Goal: Information Seeking & Learning: Stay updated

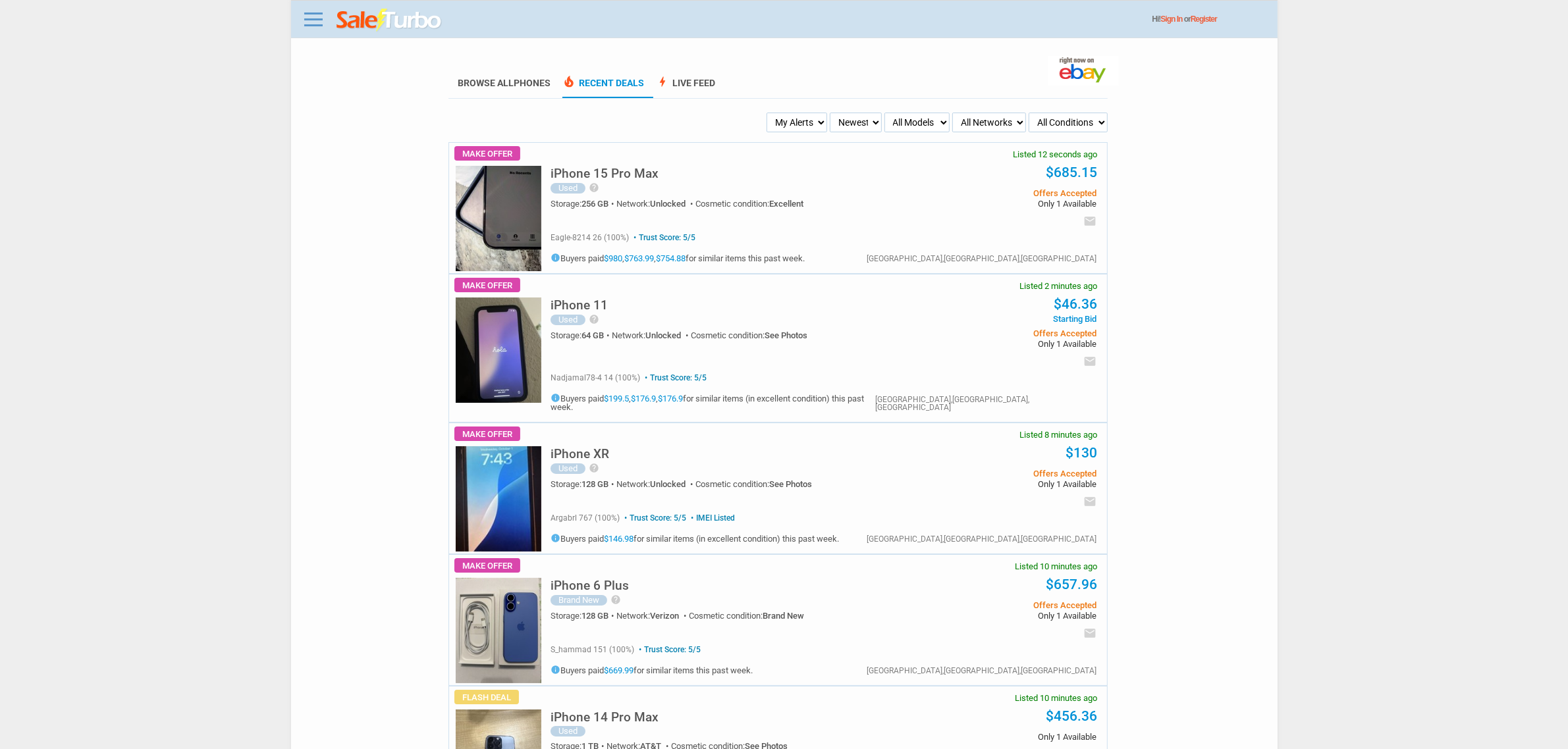
click at [811, 127] on select "My Alerts All Deals BIN Only w/ Offers Only" at bounding box center [797, 122] width 61 height 20
click at [765, 183] on div "Used help Selling the phone as cracked because of the minor chip at the bottom …" at bounding box center [724, 188] width 347 height 12
click at [768, 132] on select "My Alerts All Deals BIN Only w/ Offers Only" at bounding box center [797, 122] width 61 height 20
click at [775, 119] on select "My Alerts All Deals BIN Only w/ Offers Only" at bounding box center [797, 122] width 61 height 20
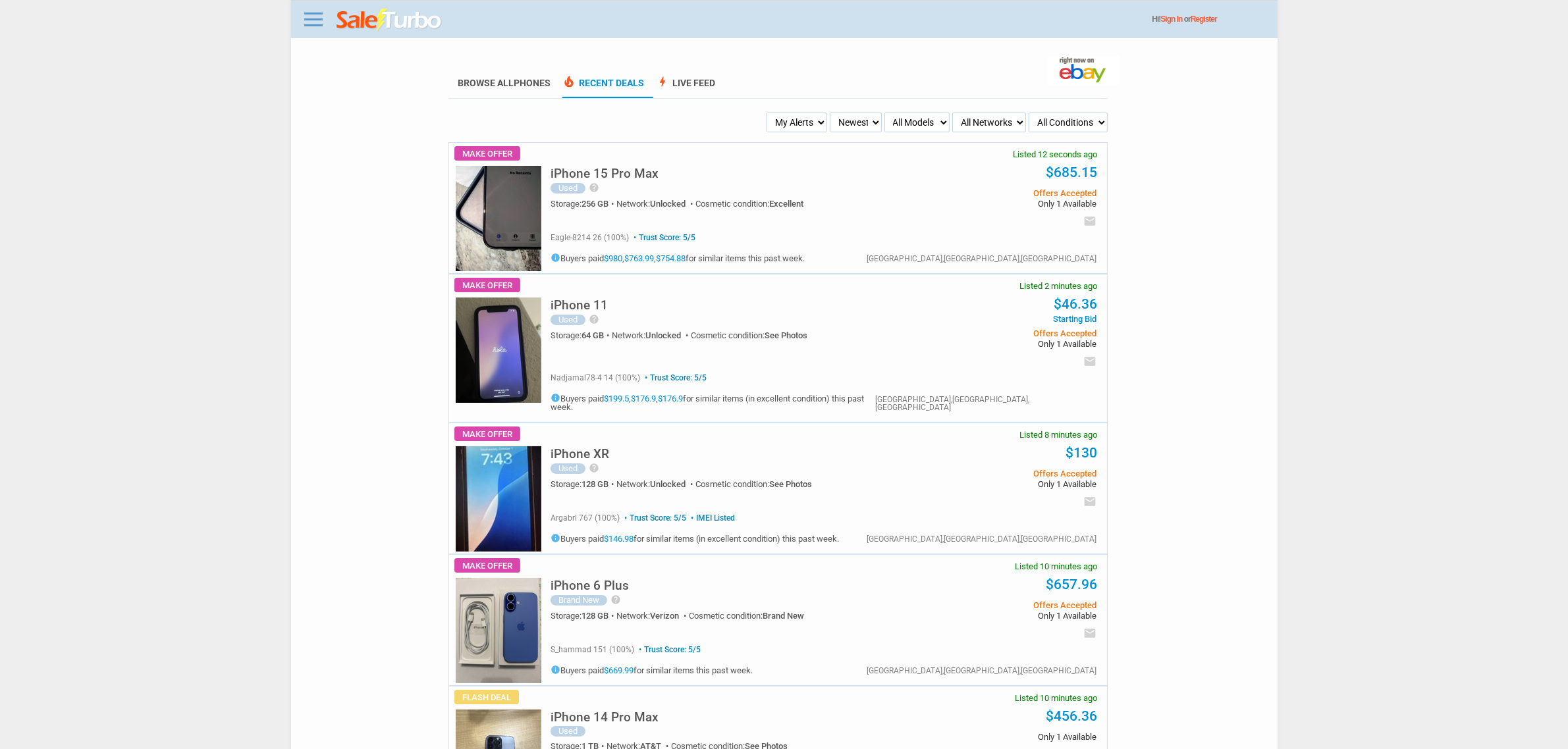
select select "flash_bin"
click at [768, 112] on select "My Alerts All Deals BIN Only w/ Offers Only" at bounding box center [797, 122] width 61 height 20
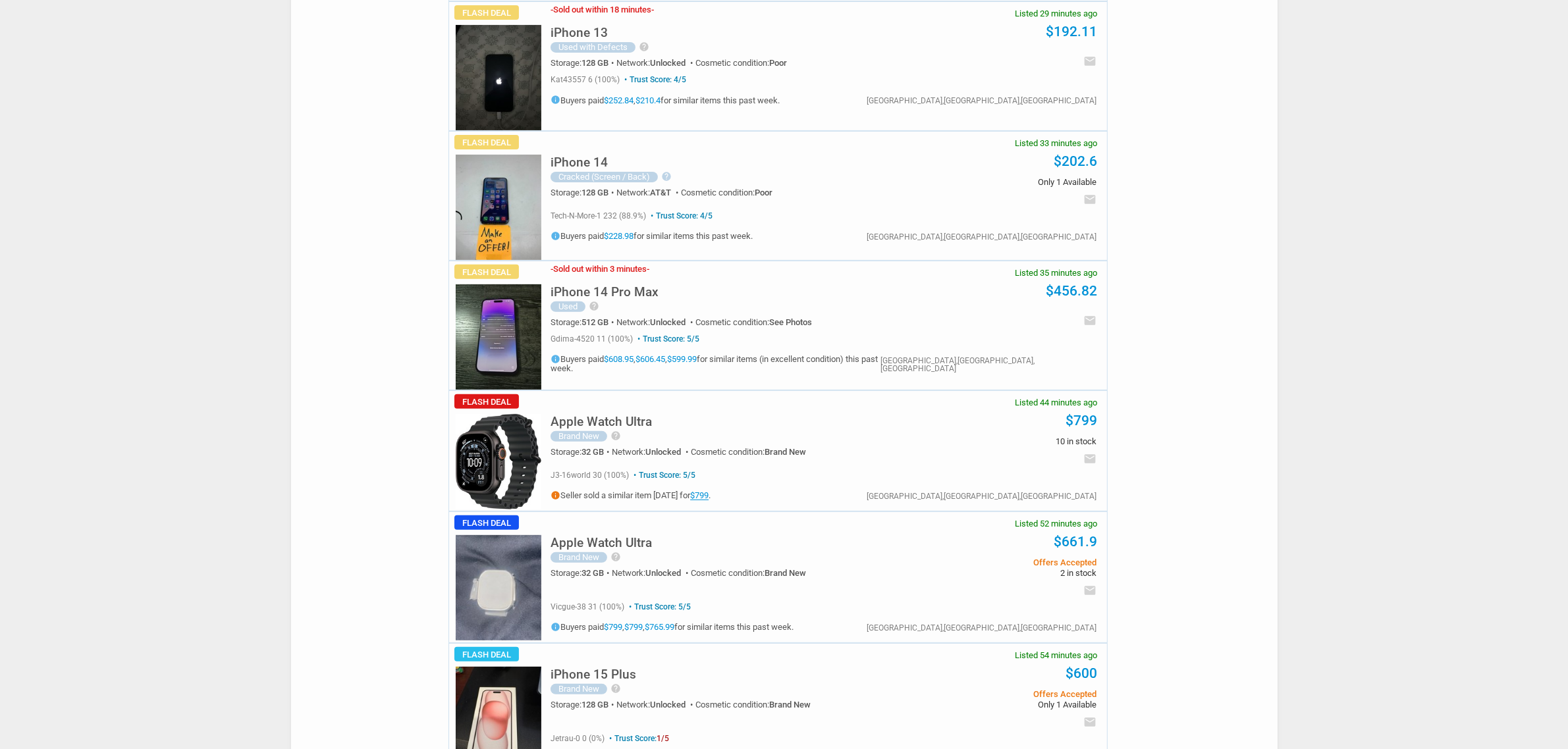
scroll to position [905, 0]
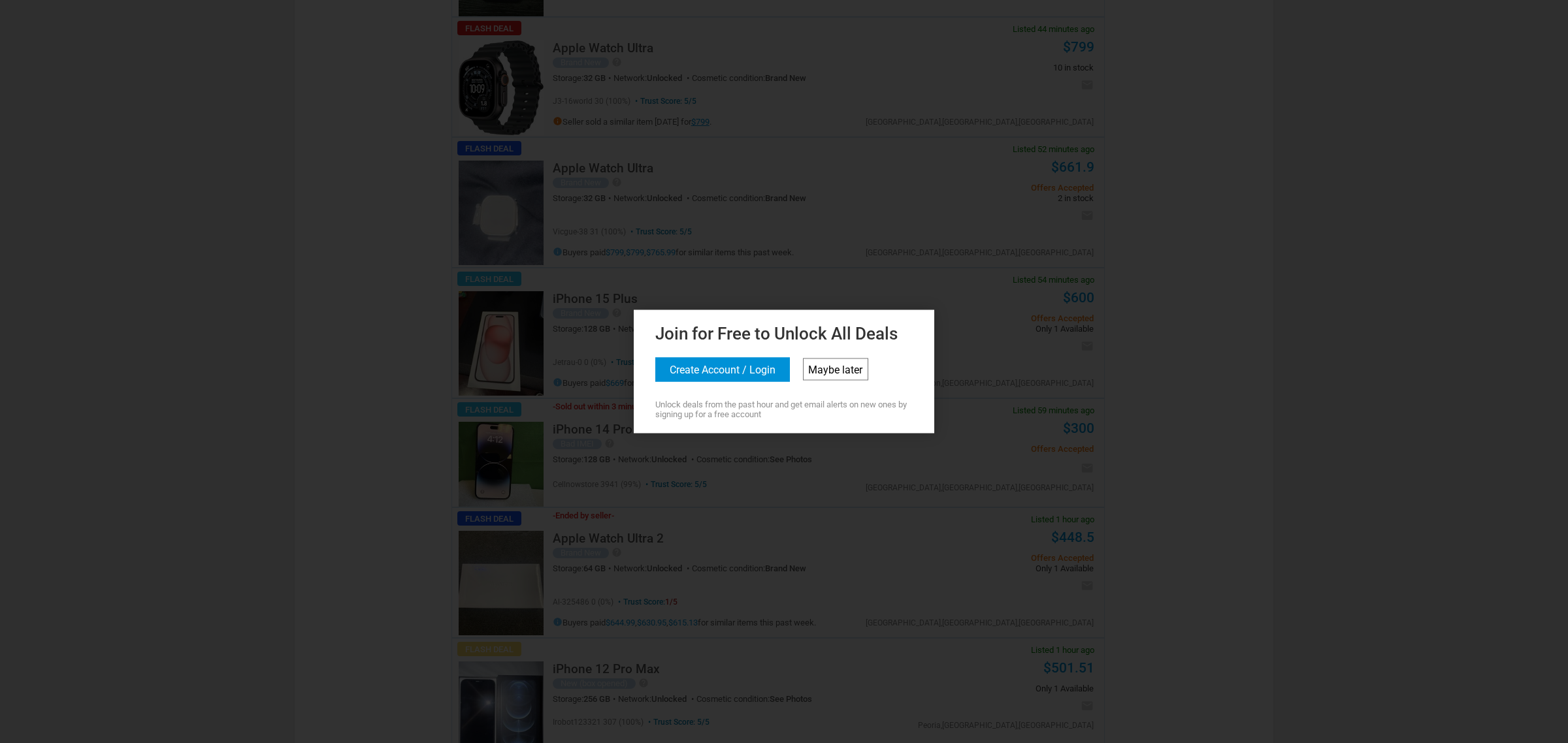
click at [846, 362] on link "Maybe later" at bounding box center [835, 370] width 66 height 22
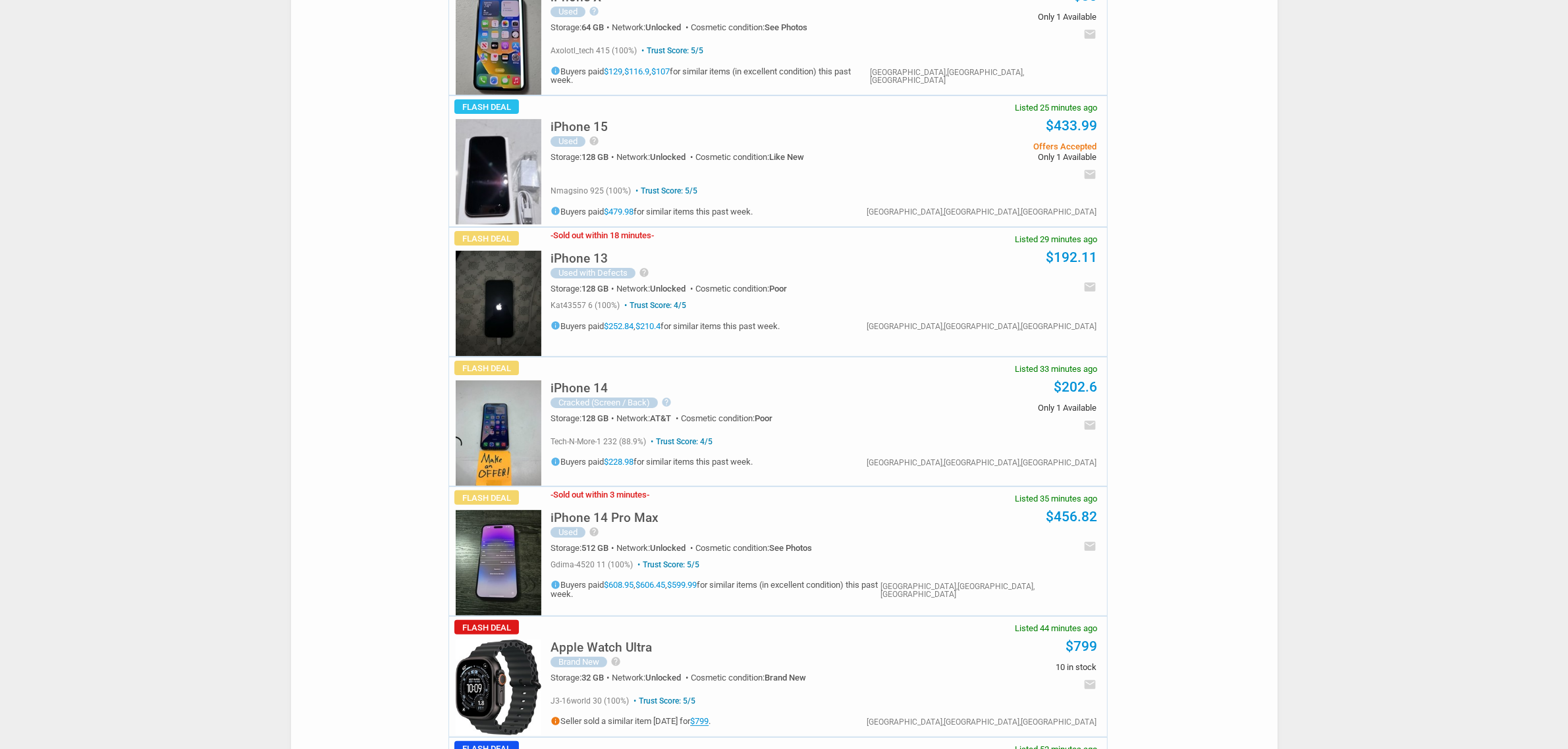
scroll to position [0, 0]
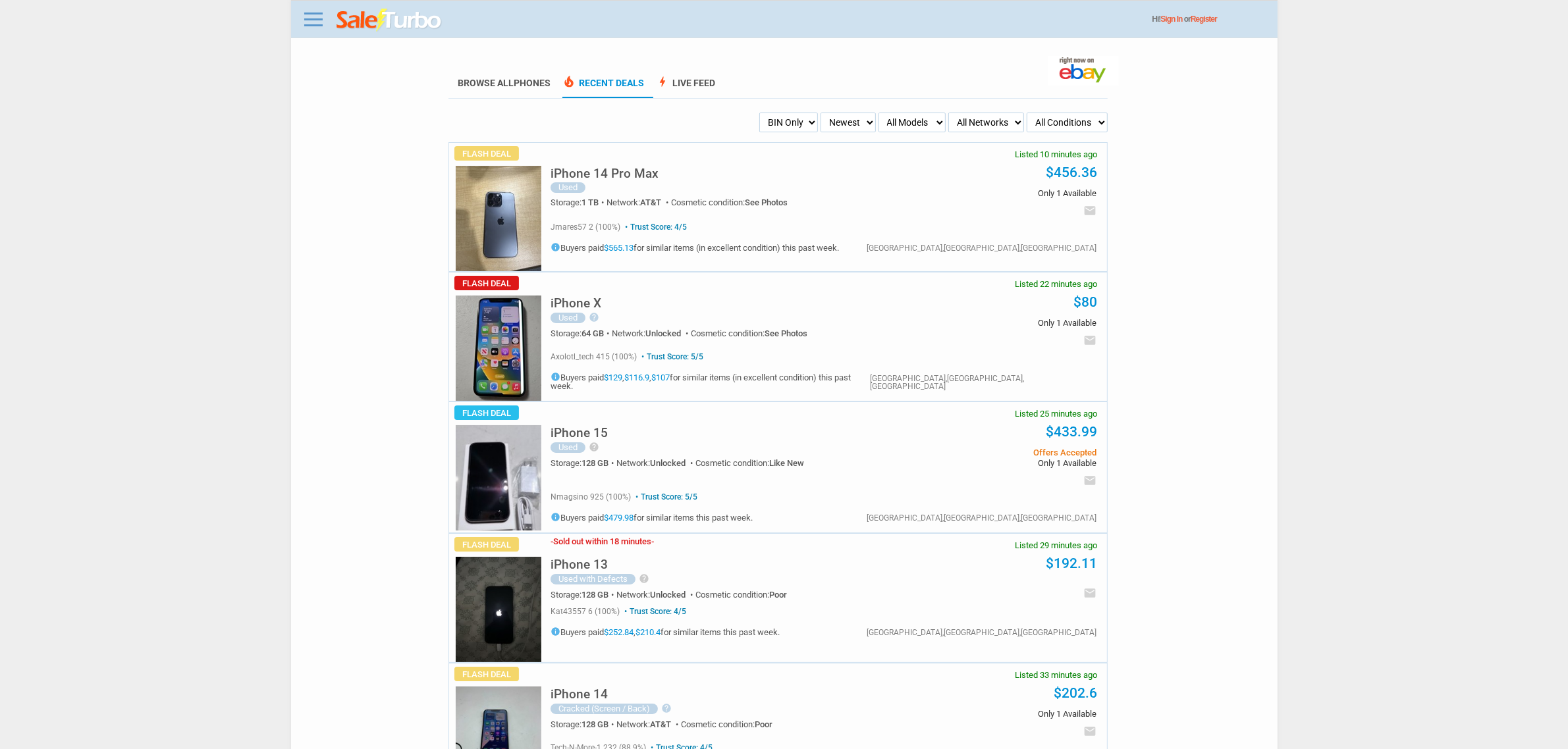
click at [822, 120] on select "Newest Oldest Sold Fastest Savvy Buyers Price (Low - High) Price (High - Low)" at bounding box center [847, 122] width 55 height 20
click at [820, 112] on select "Newest Oldest Sold Fastest Savvy Buyers Price (Low - High) Price (High - Low)" at bounding box center [847, 122] width 55 height 20
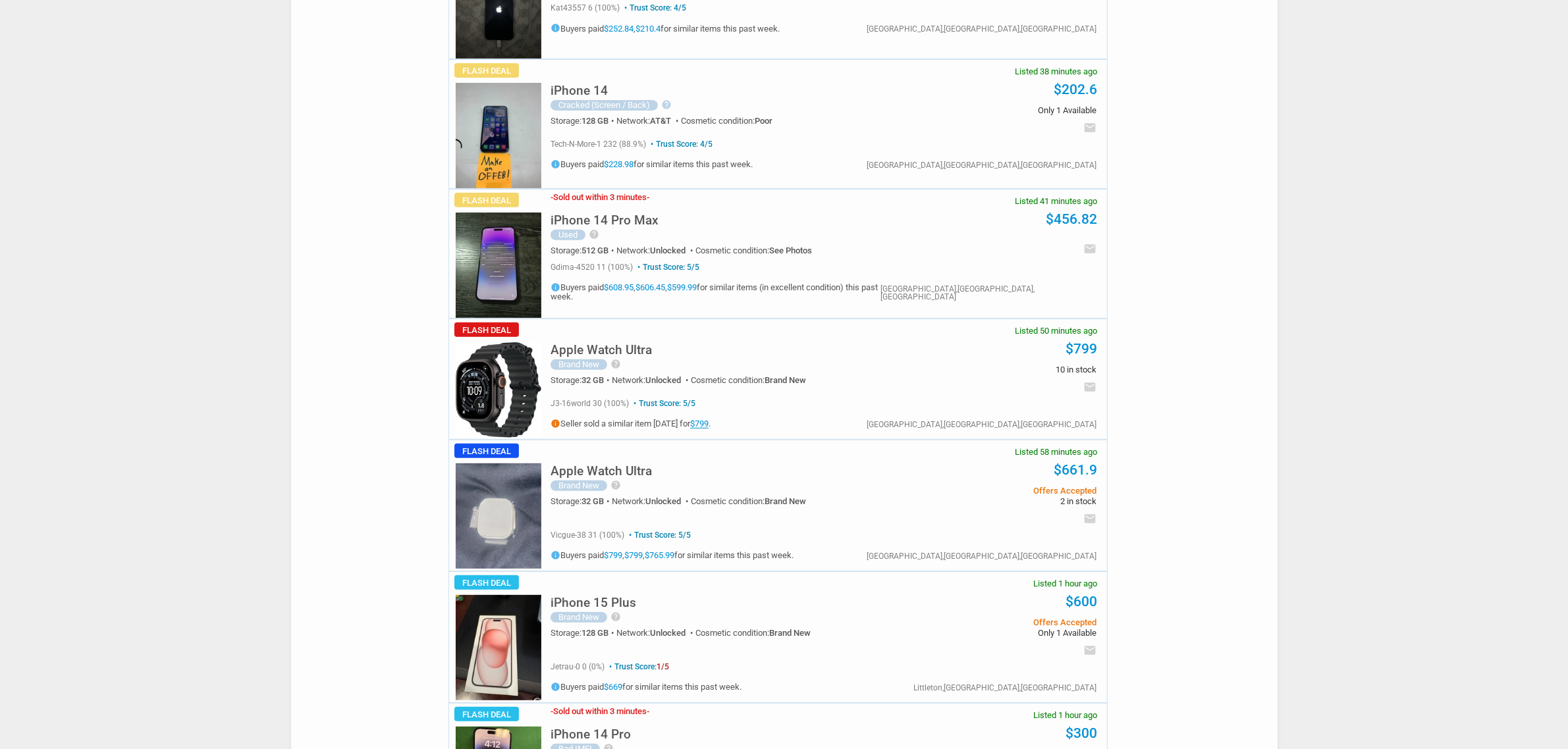
scroll to position [658, 0]
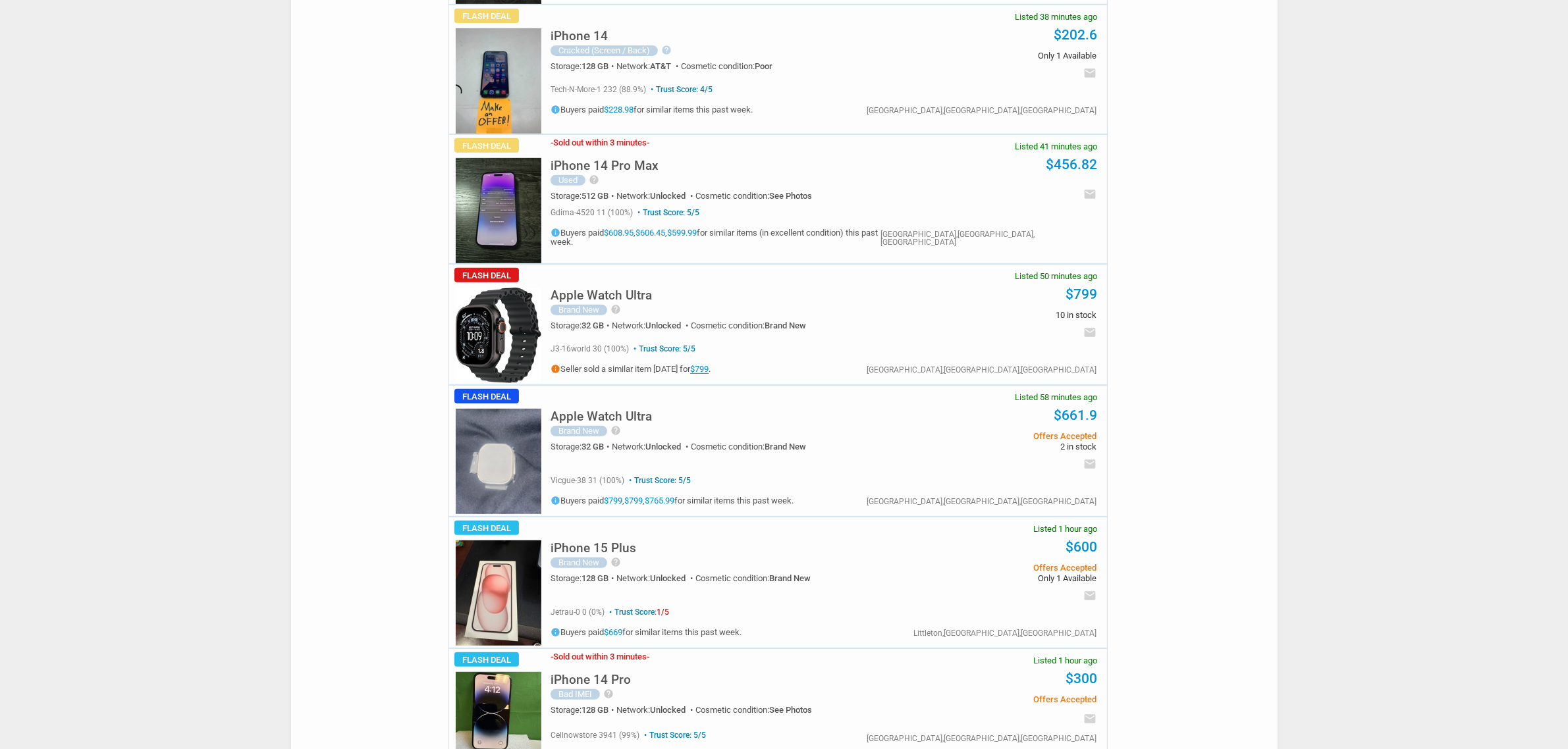
drag, startPoint x: 644, startPoint y: 93, endPoint x: 633, endPoint y: 89, distance: 11.7
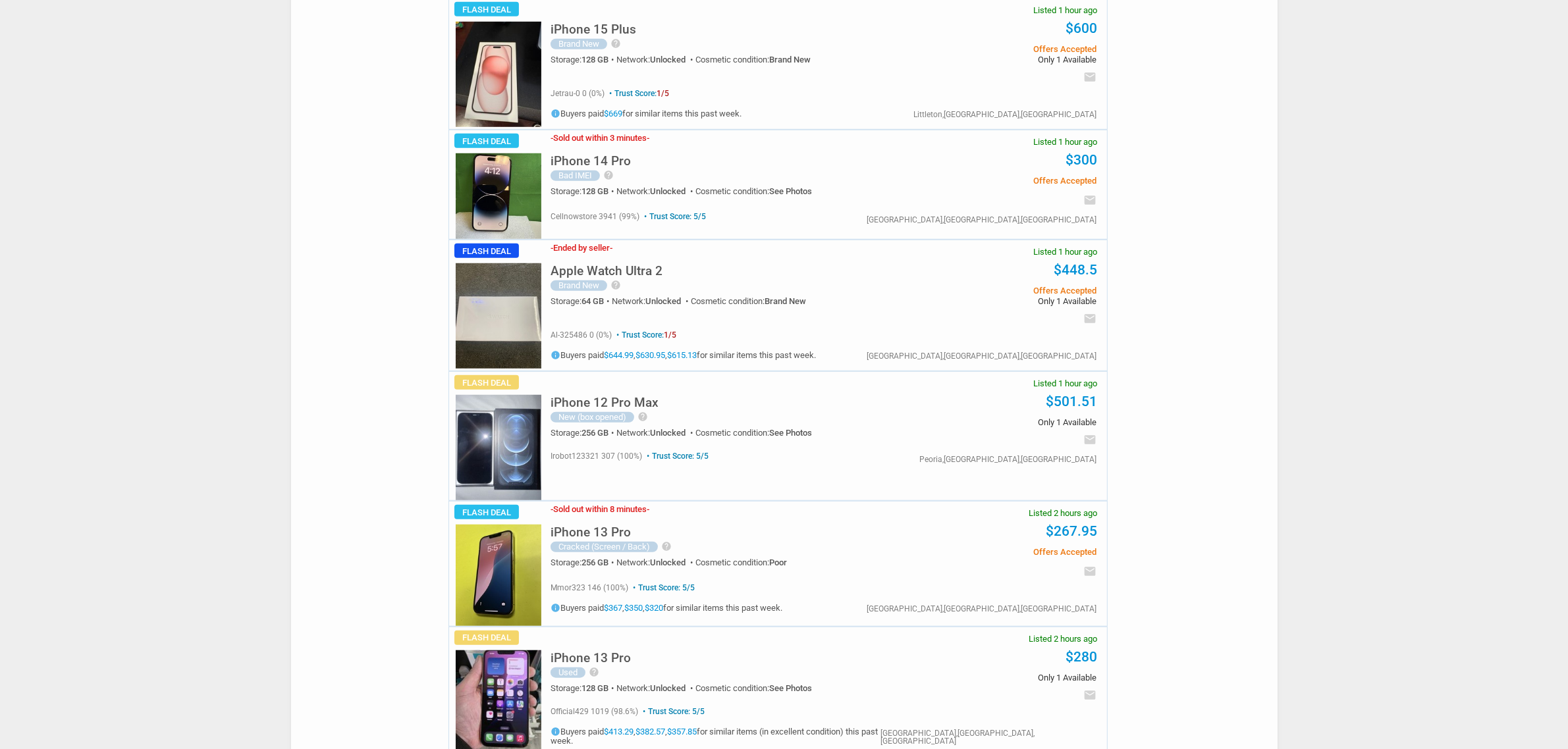
scroll to position [1481, 0]
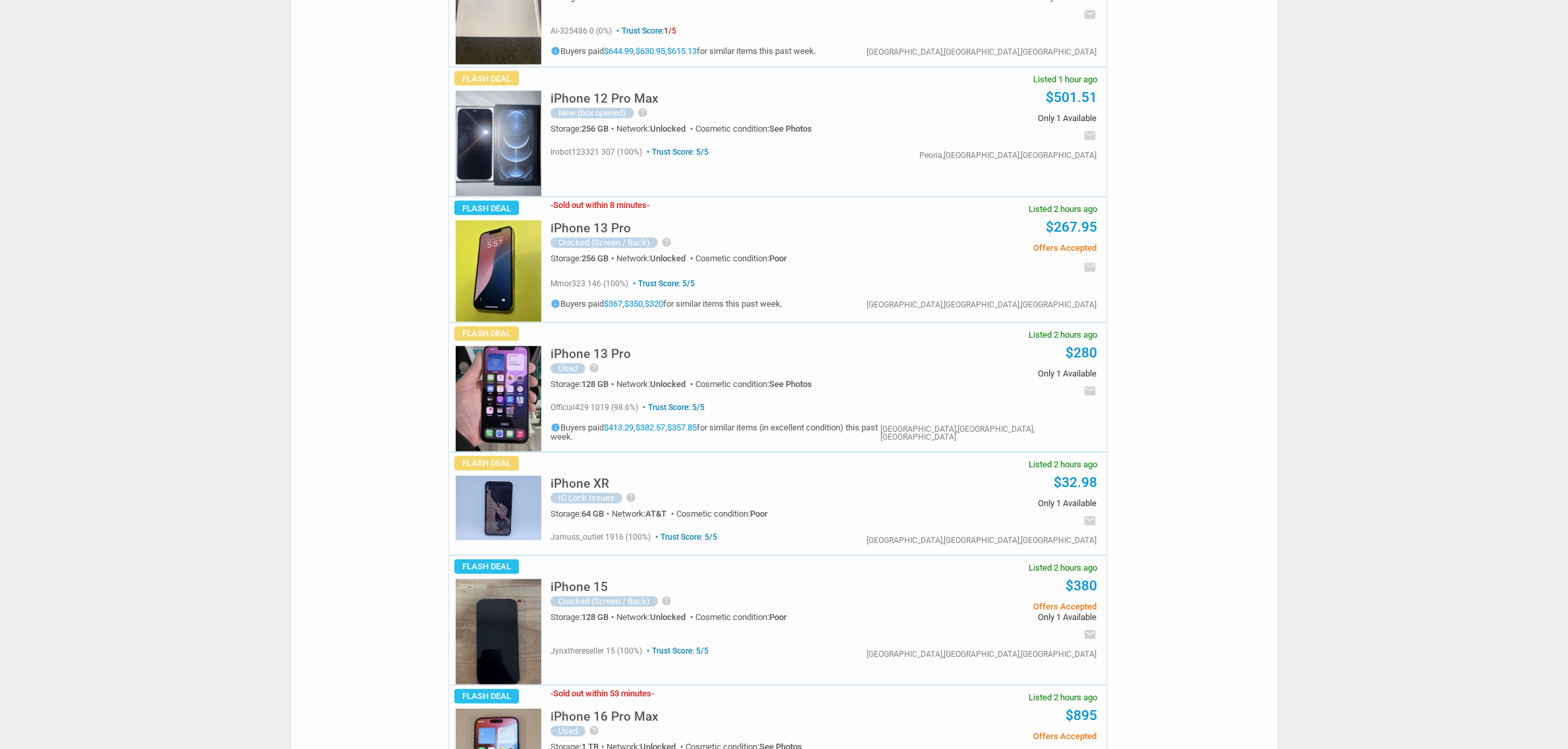
drag, startPoint x: 633, startPoint y: 89, endPoint x: 1243, endPoint y: 260, distance: 633.5
drag, startPoint x: 1243, startPoint y: 260, endPoint x: 1321, endPoint y: 59, distance: 215.6
